Goal: Find specific fact

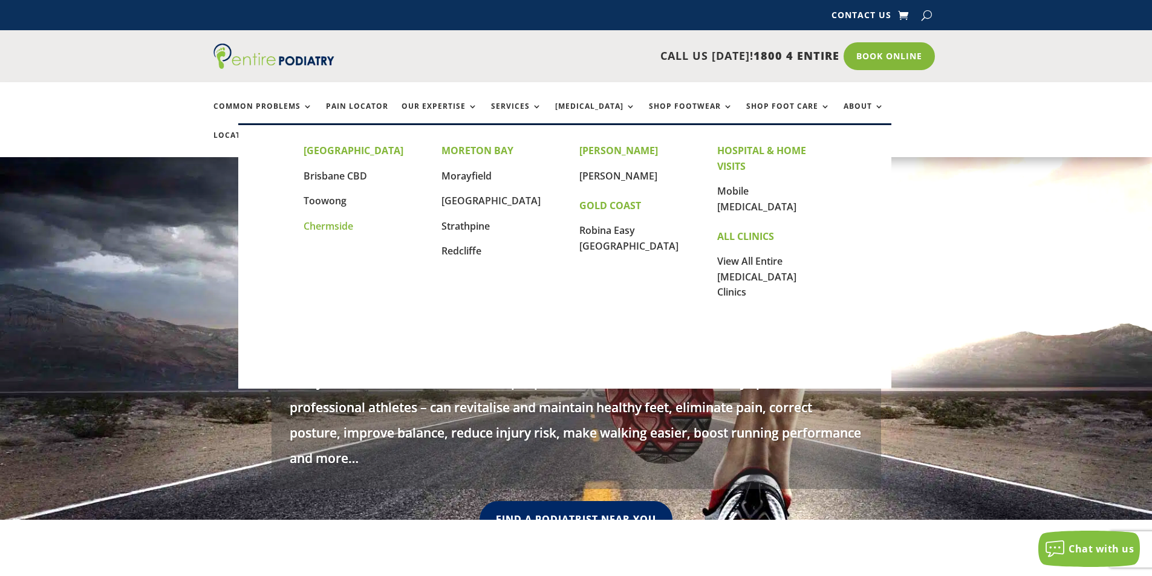
click at [343, 226] on link "Chermside" at bounding box center [329, 226] width 50 height 13
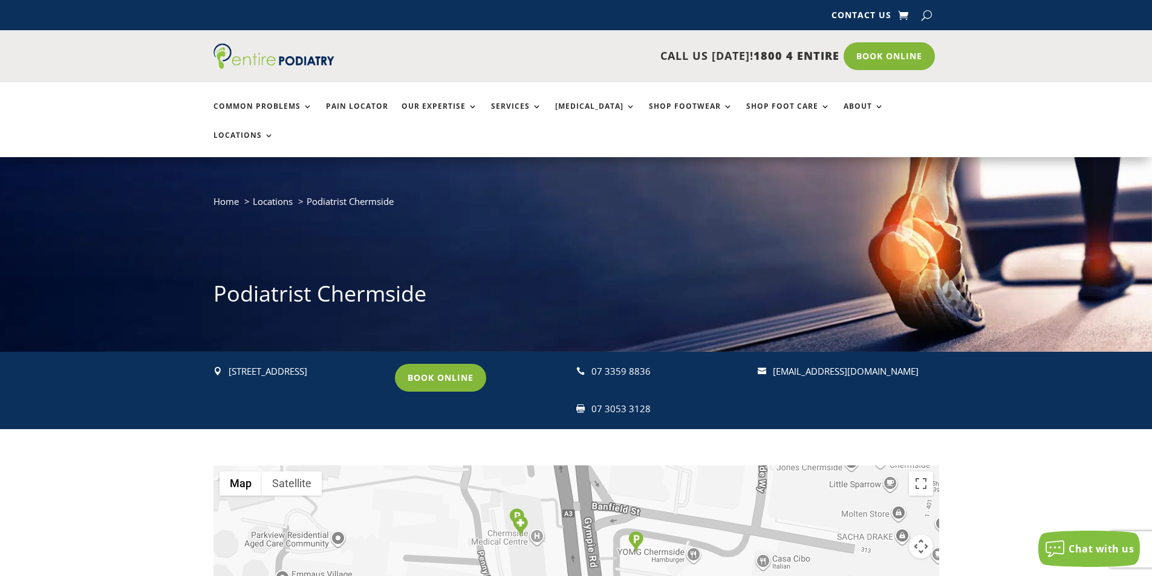
click at [231, 364] on div "[STREET_ADDRESS]" at bounding box center [306, 372] width 155 height 16
drag, startPoint x: 229, startPoint y: 344, endPoint x: 377, endPoint y: 343, distance: 148.2
click at [377, 364] on div "[STREET_ADDRESS]" at bounding box center [306, 372] width 155 height 16
copy div "[STREET_ADDRESS],"
drag, startPoint x: 307, startPoint y: 361, endPoint x: 229, endPoint y: 361, distance: 78.0
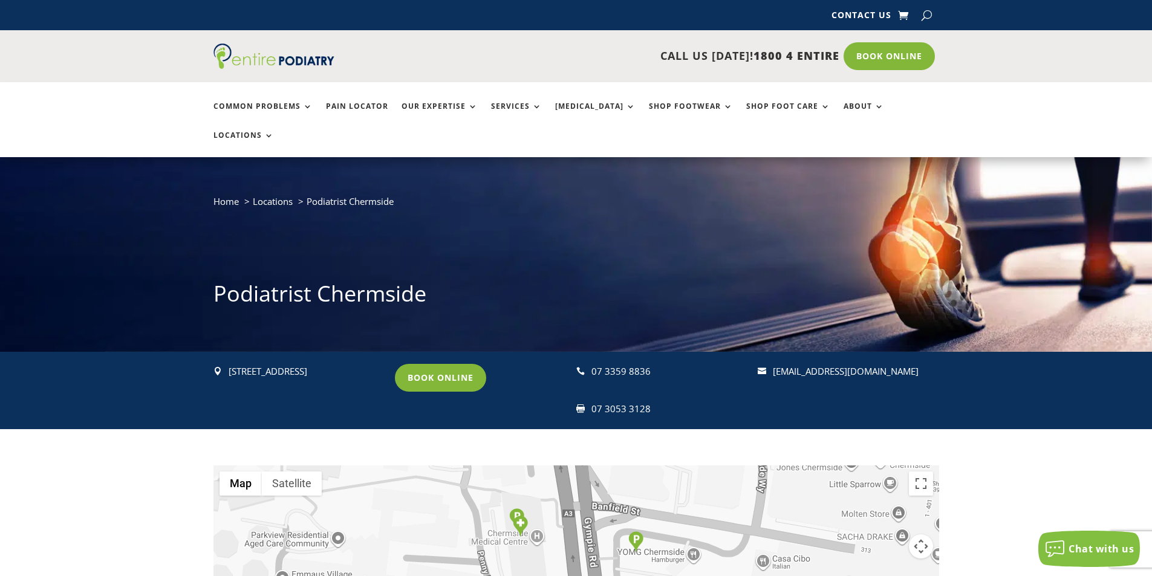
click at [229, 364] on div "[STREET_ADDRESS]" at bounding box center [306, 372] width 155 height 16
copy div "Chermside Q 4032"
